Goal: Use online tool/utility: Utilize a website feature to perform a specific function

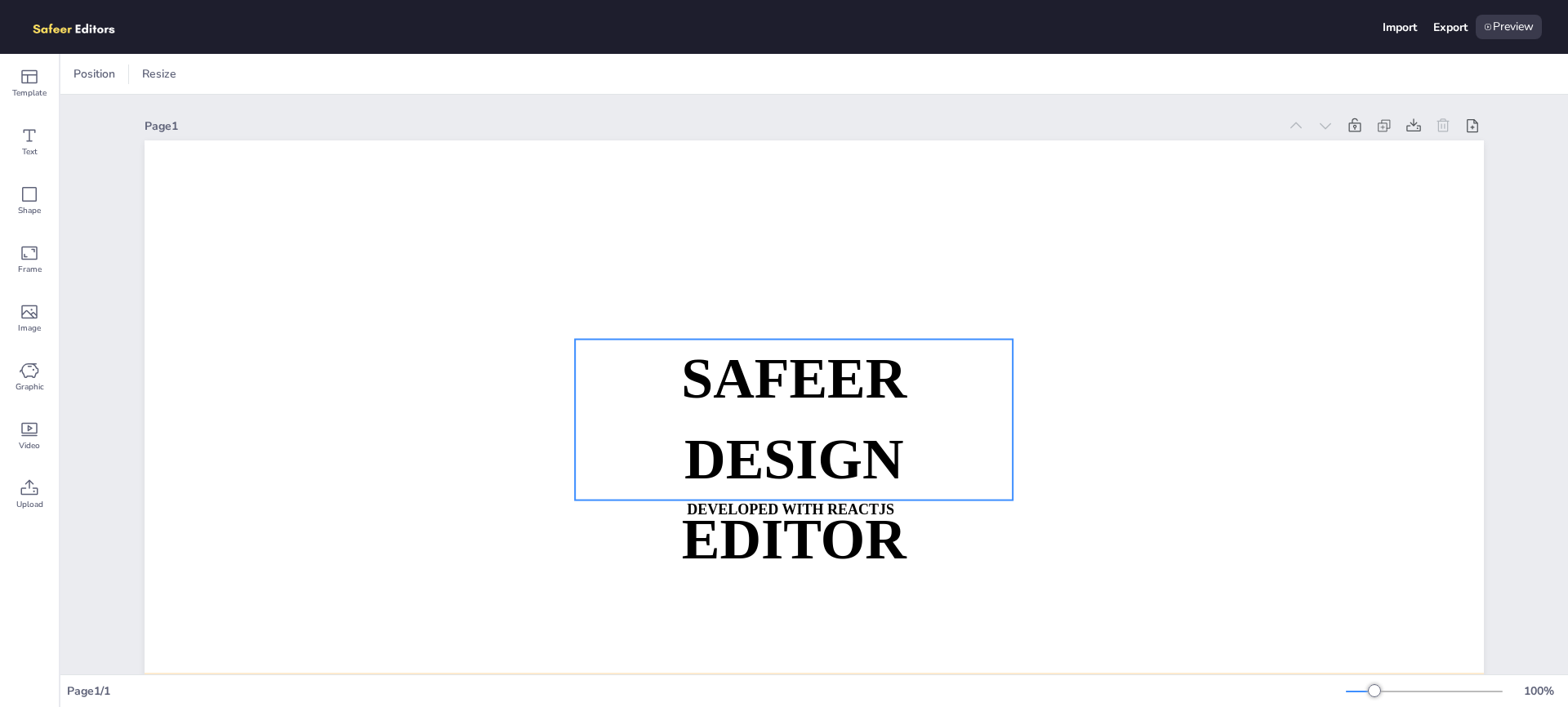
click at [784, 431] on strong "DESIGN EDITOR" at bounding box center [794, 499] width 225 height 143
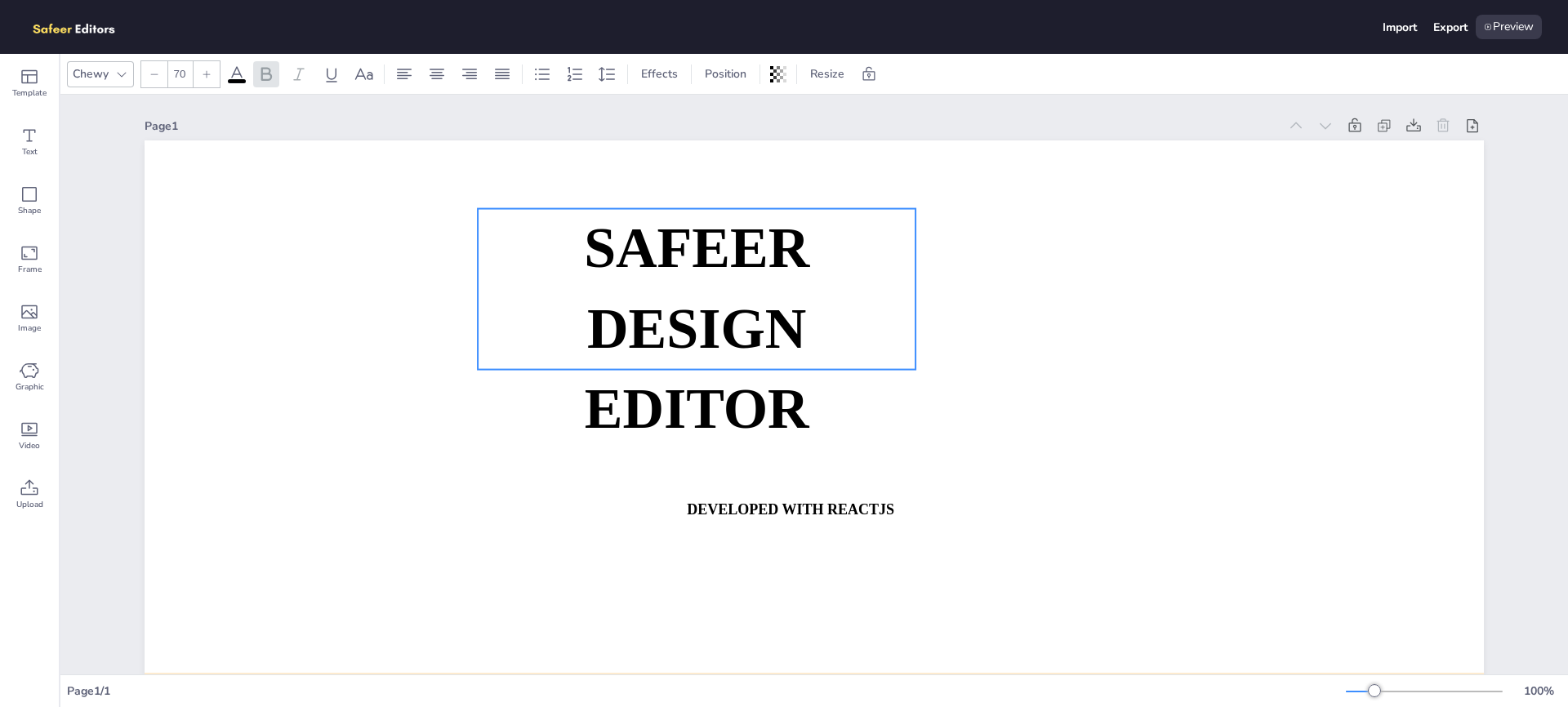
drag, startPoint x: 762, startPoint y: 382, endPoint x: 667, endPoint y: 252, distance: 161.0
click at [668, 252] on strong "SAFEER" at bounding box center [697, 248] width 226 height 63
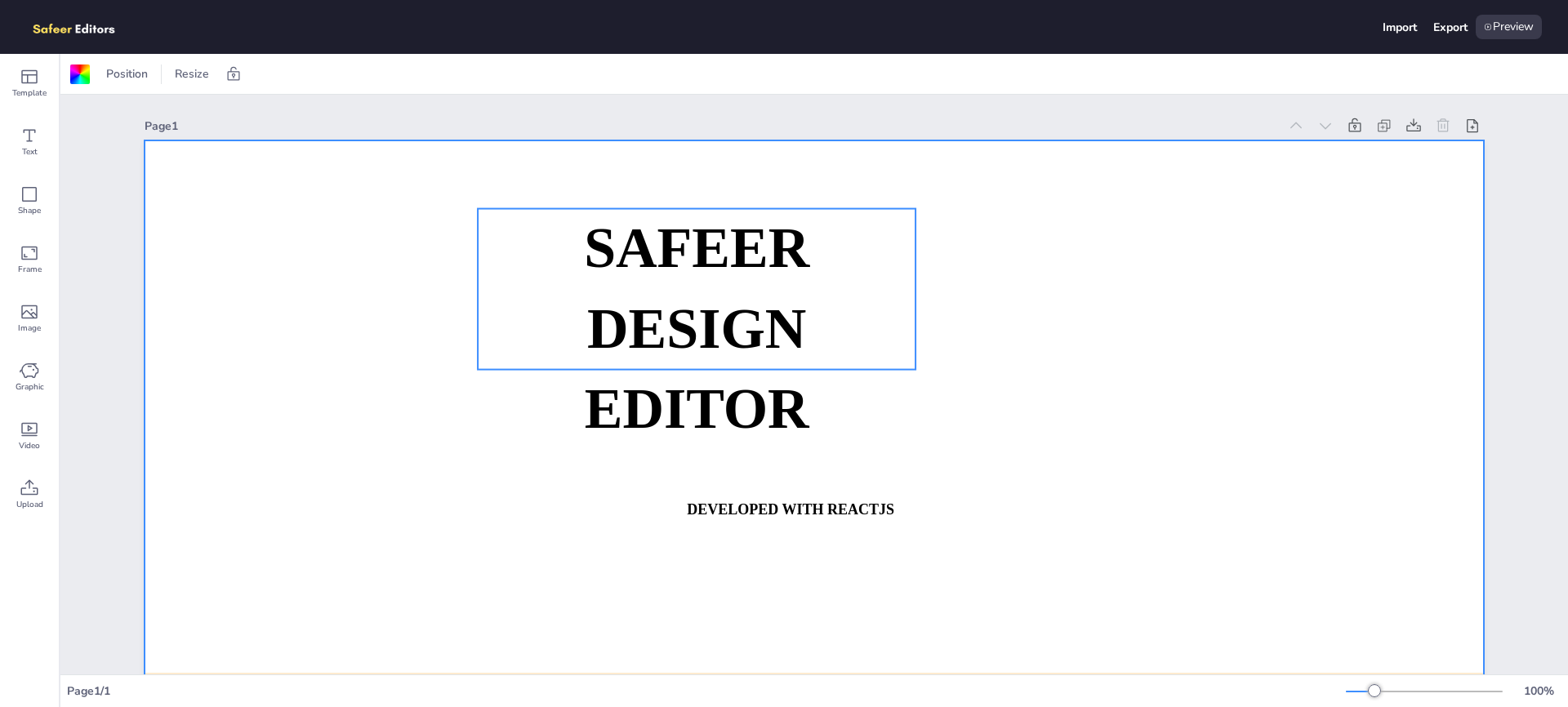
click at [700, 302] on strong "DESIGN EDITOR" at bounding box center [697, 368] width 225 height 143
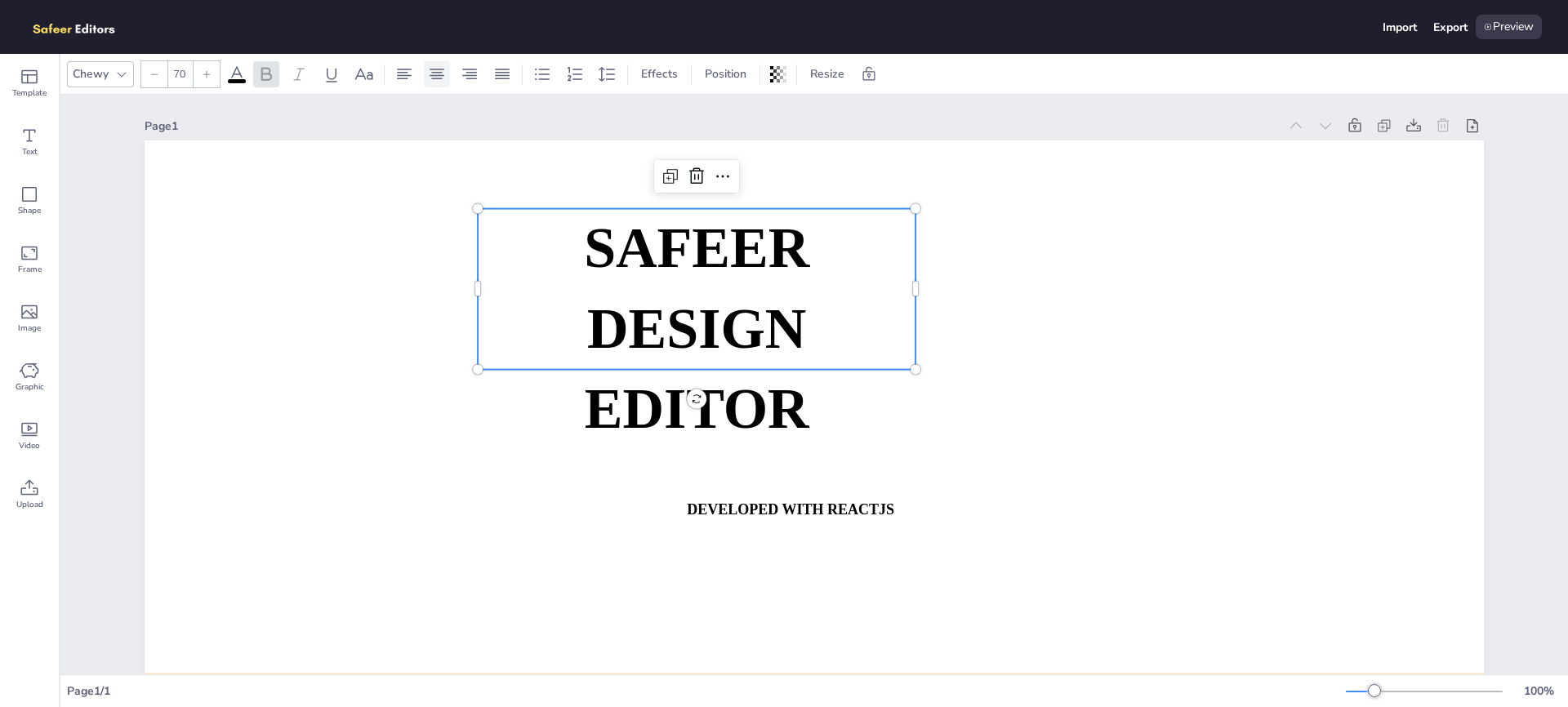
click at [431, 71] on icon at bounding box center [437, 74] width 19 height 19
click at [405, 76] on icon at bounding box center [404, 74] width 19 height 19
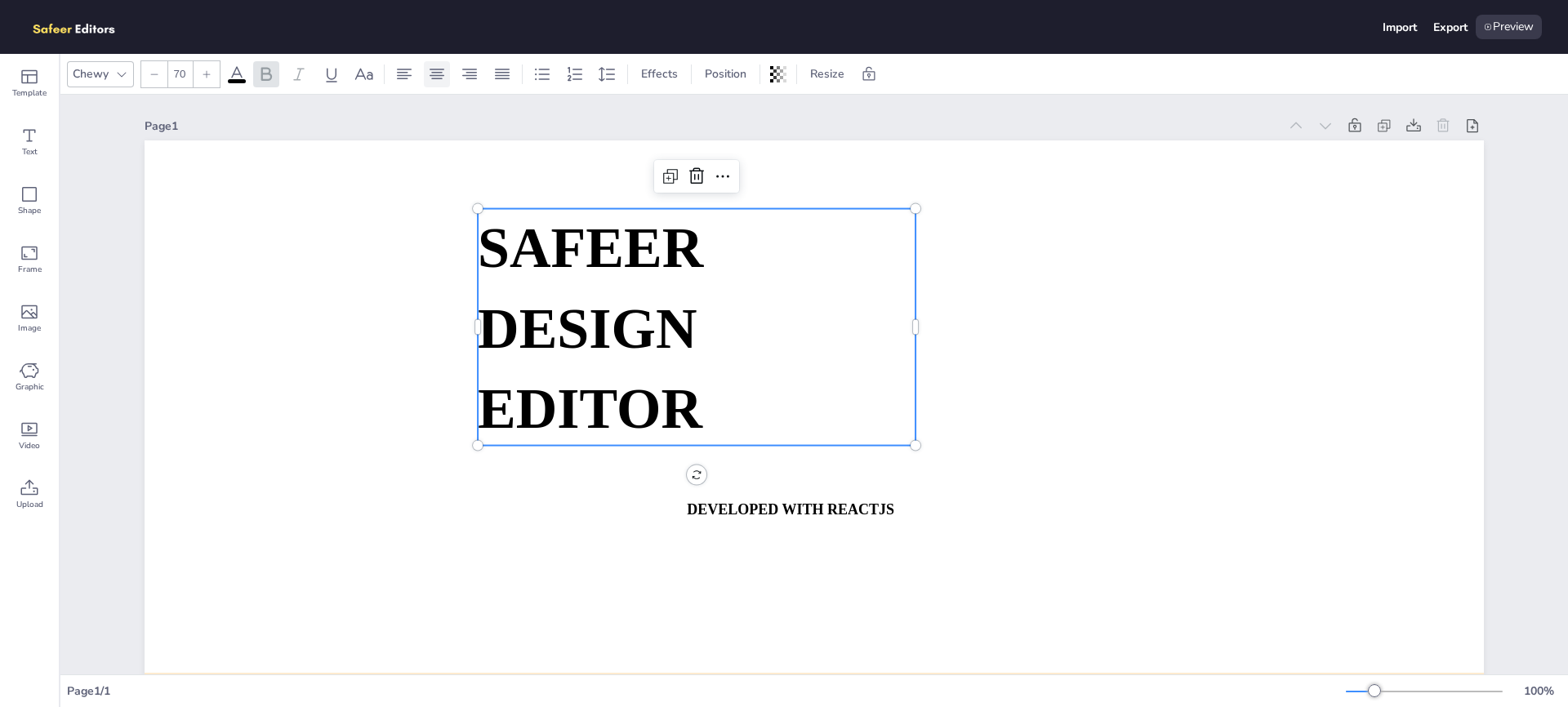
click at [447, 78] on div at bounding box center [437, 74] width 26 height 26
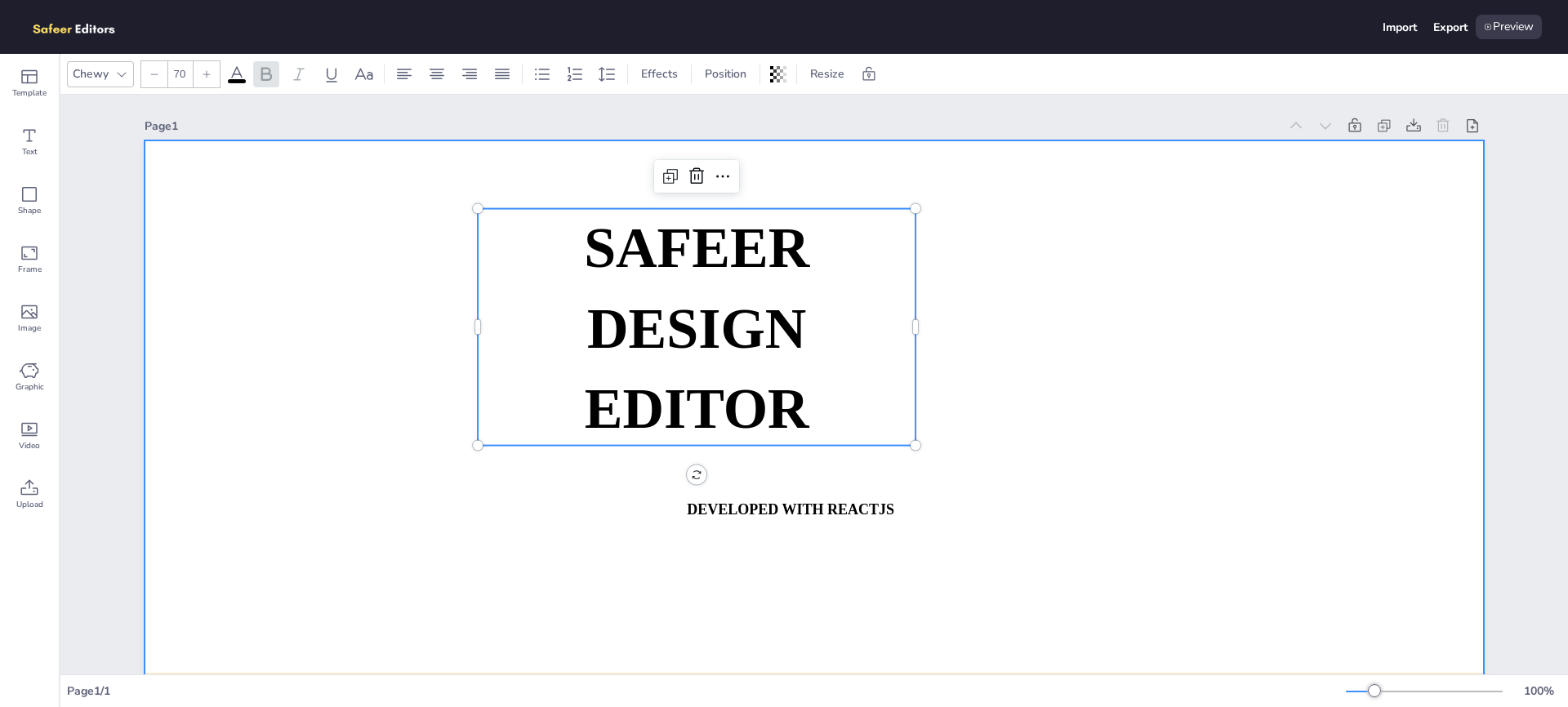
click at [348, 254] on div at bounding box center [814, 517] width 1340 height 754
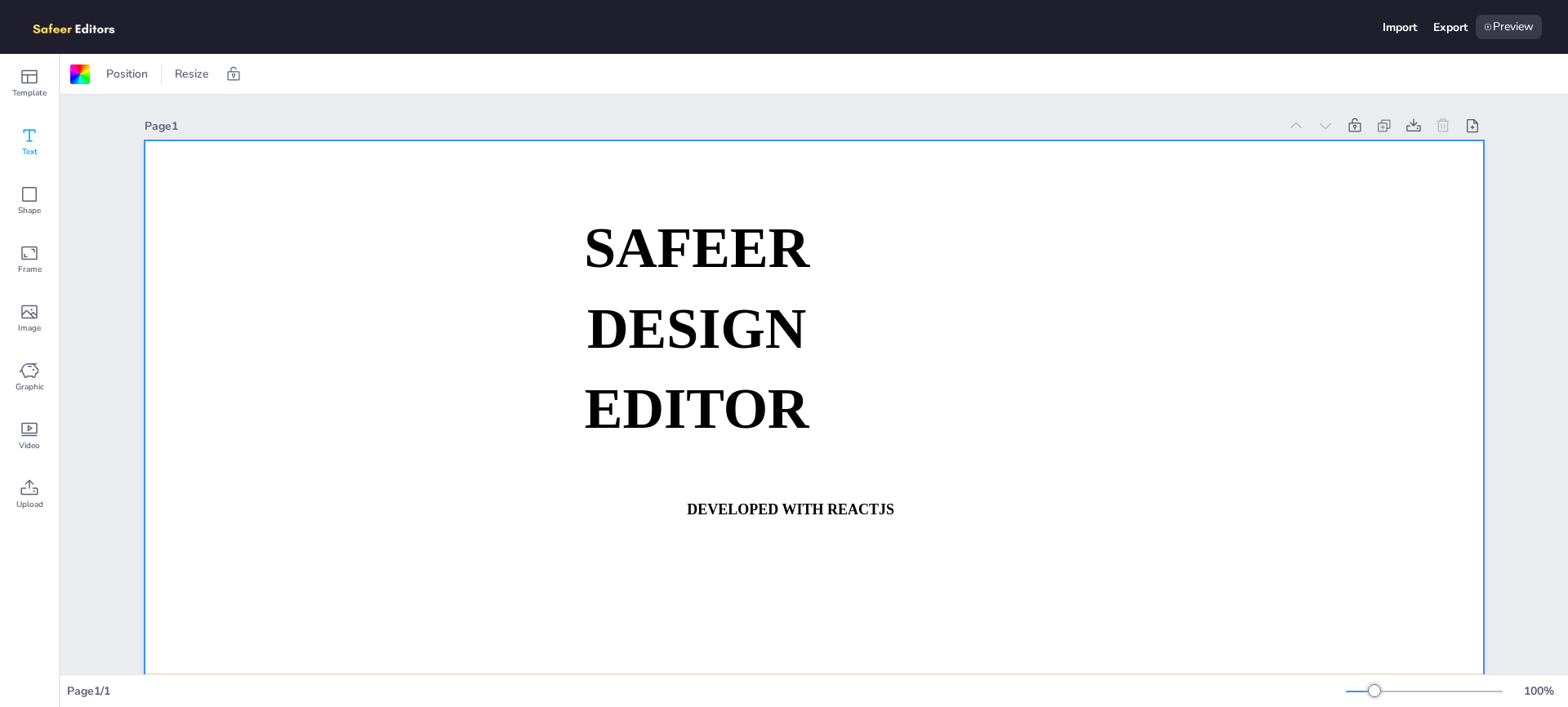
click at [37, 144] on icon at bounding box center [29, 136] width 19 height 19
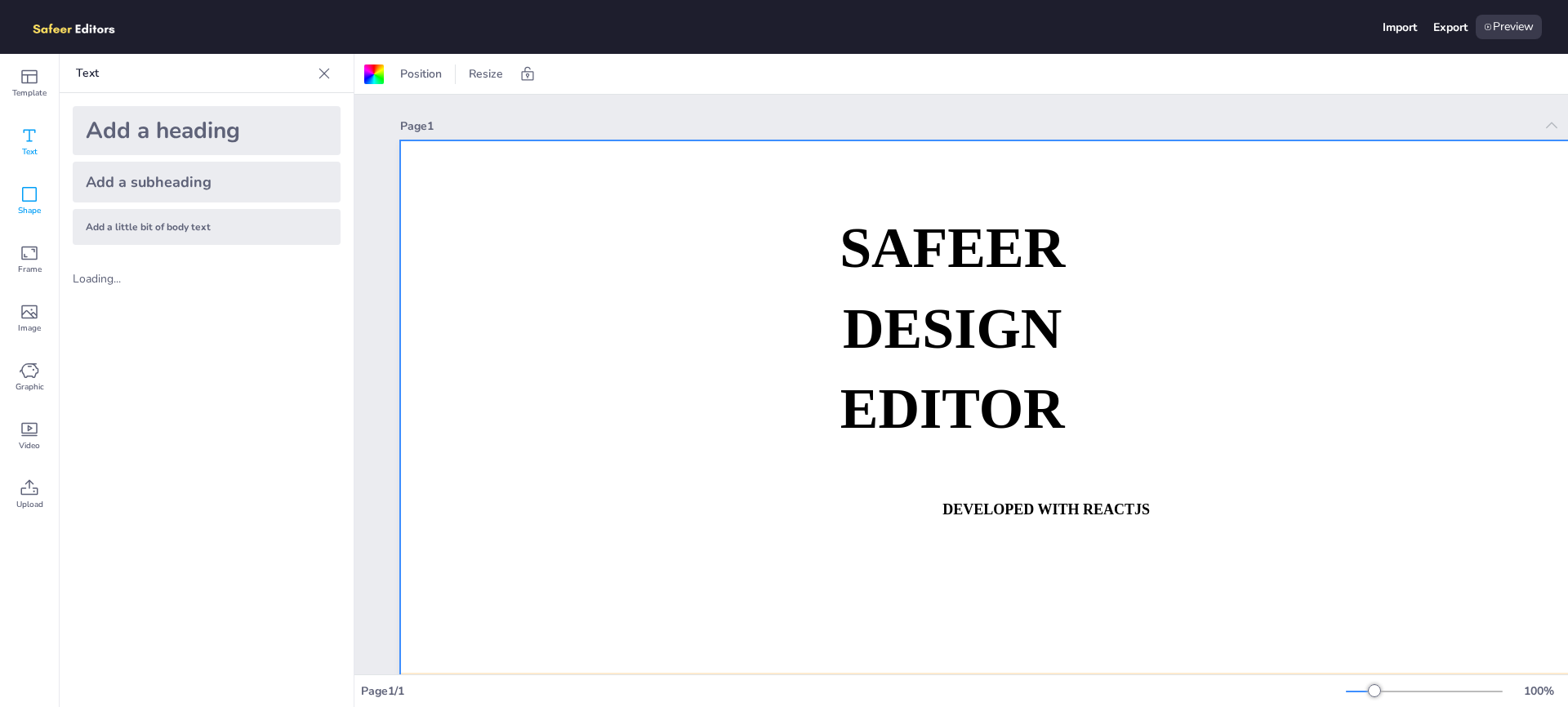
click at [35, 196] on icon at bounding box center [29, 195] width 19 height 19
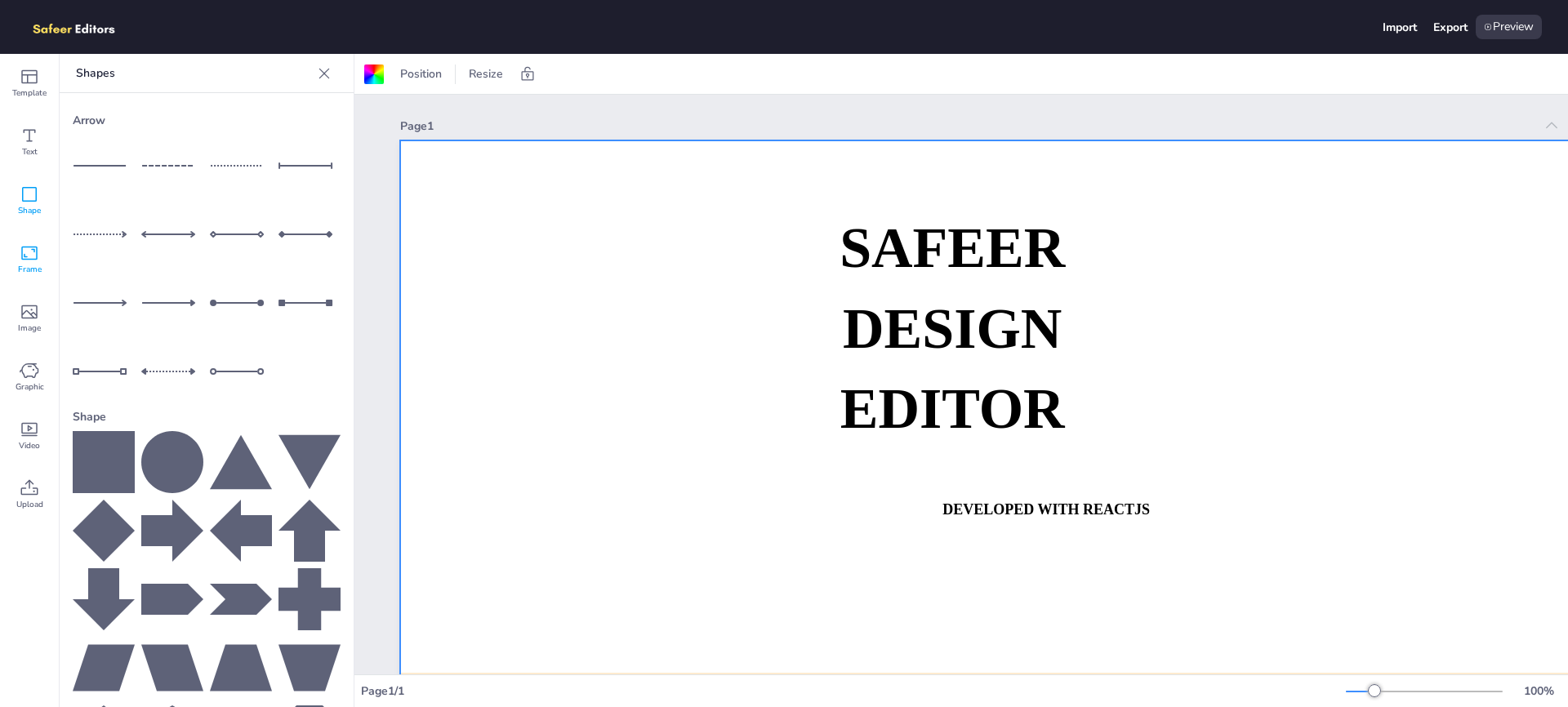
click at [25, 249] on icon at bounding box center [29, 253] width 19 height 19
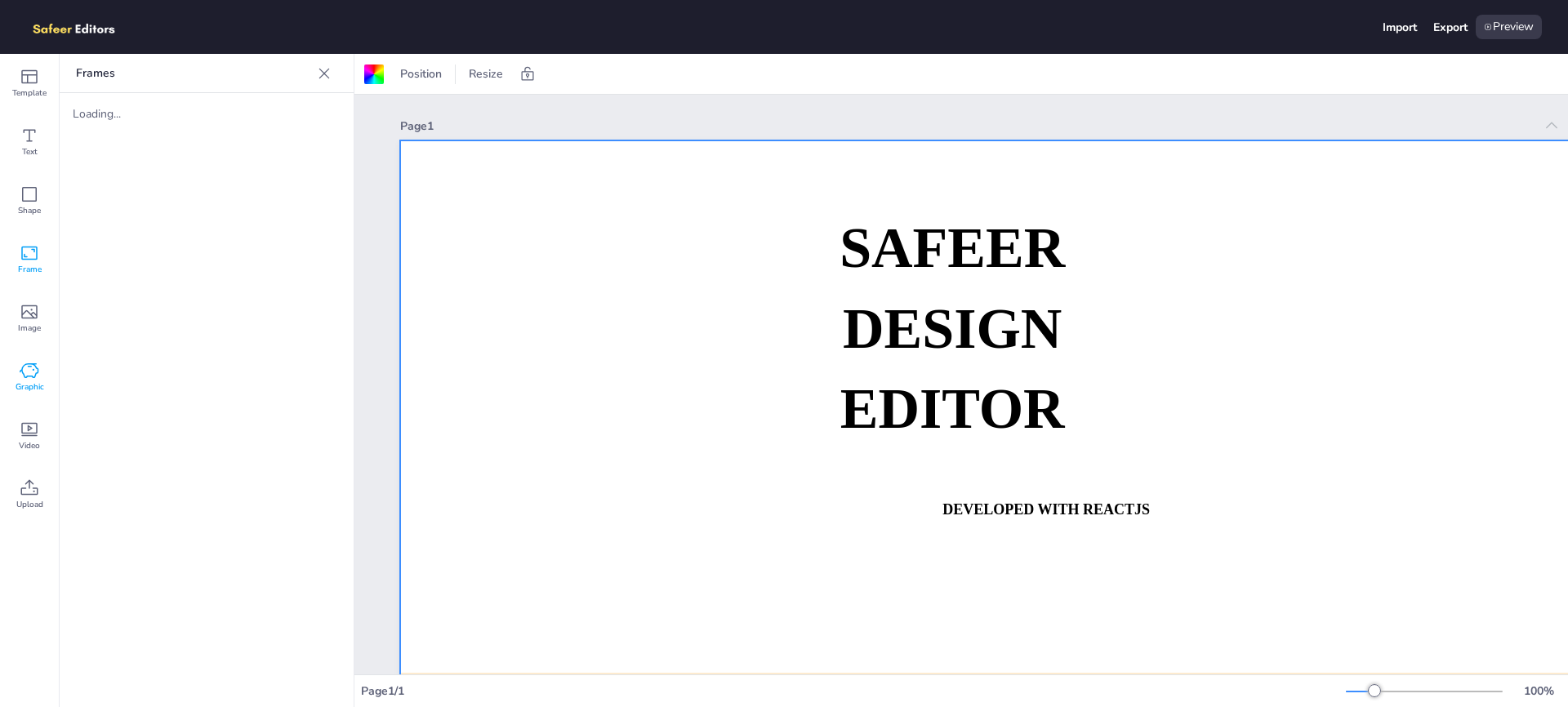
click at [29, 383] on span "Graphic" at bounding box center [30, 387] width 29 height 13
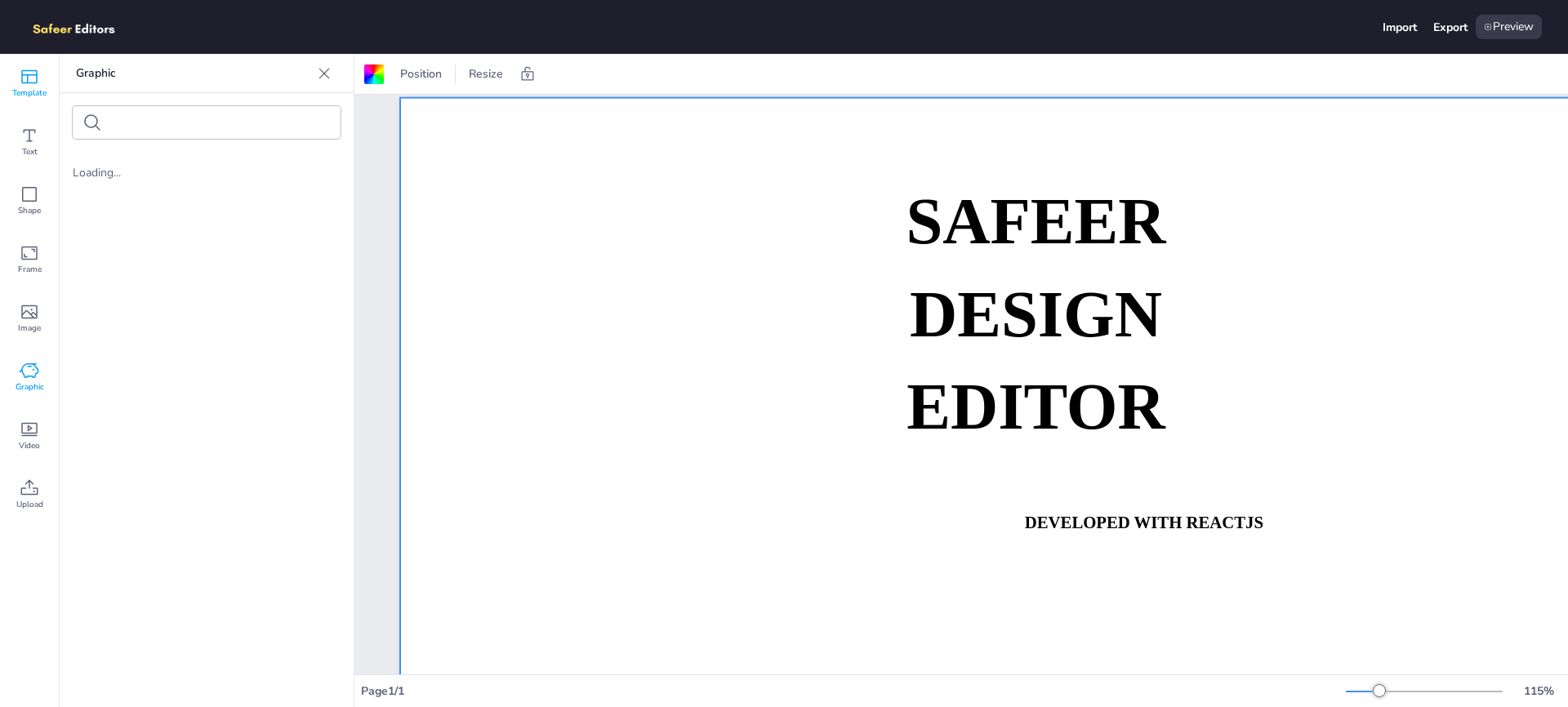
click at [48, 87] on div "Template" at bounding box center [29, 83] width 59 height 59
click at [361, 137] on div "Page 1 SAFEER DESIGN EDITOR DEVELOPED WITH REACTJS WHATSAPP: [URL][DOMAIN_NAME]…" at bounding box center [1171, 582] width 1634 height 976
